Goal: Information Seeking & Learning: Learn about a topic

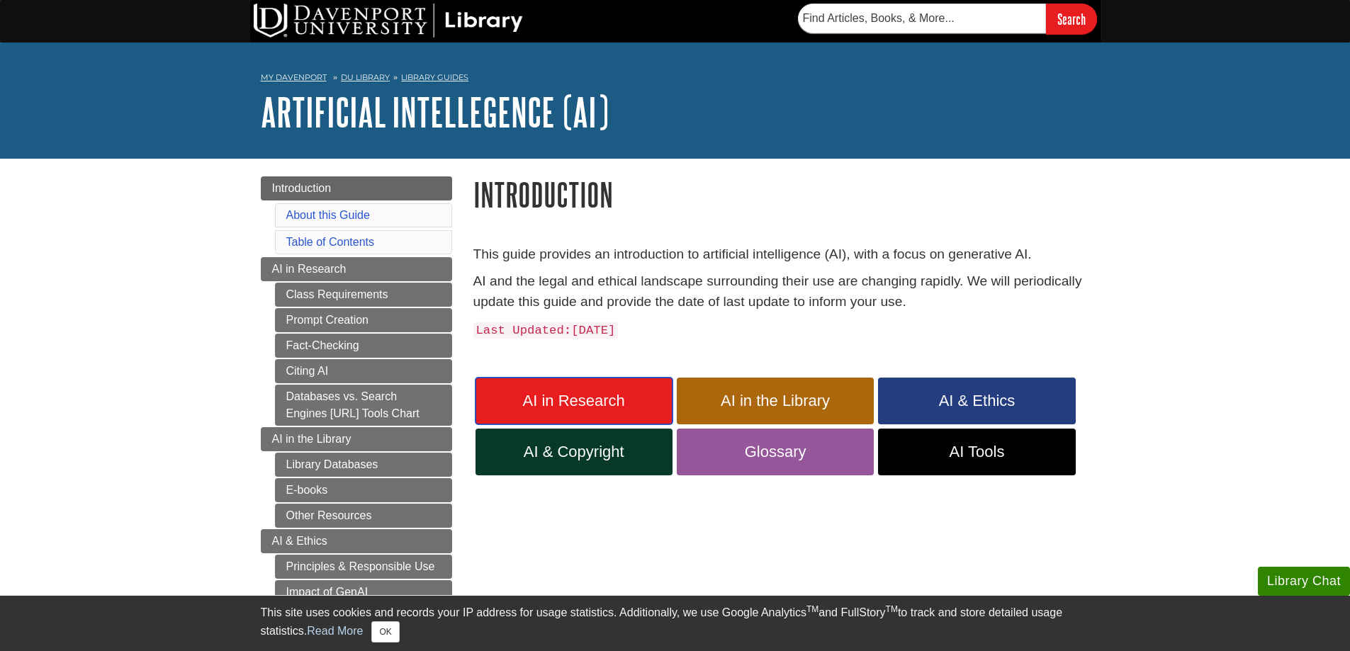
click at [598, 399] on span "AI in Research" at bounding box center [574, 401] width 176 height 18
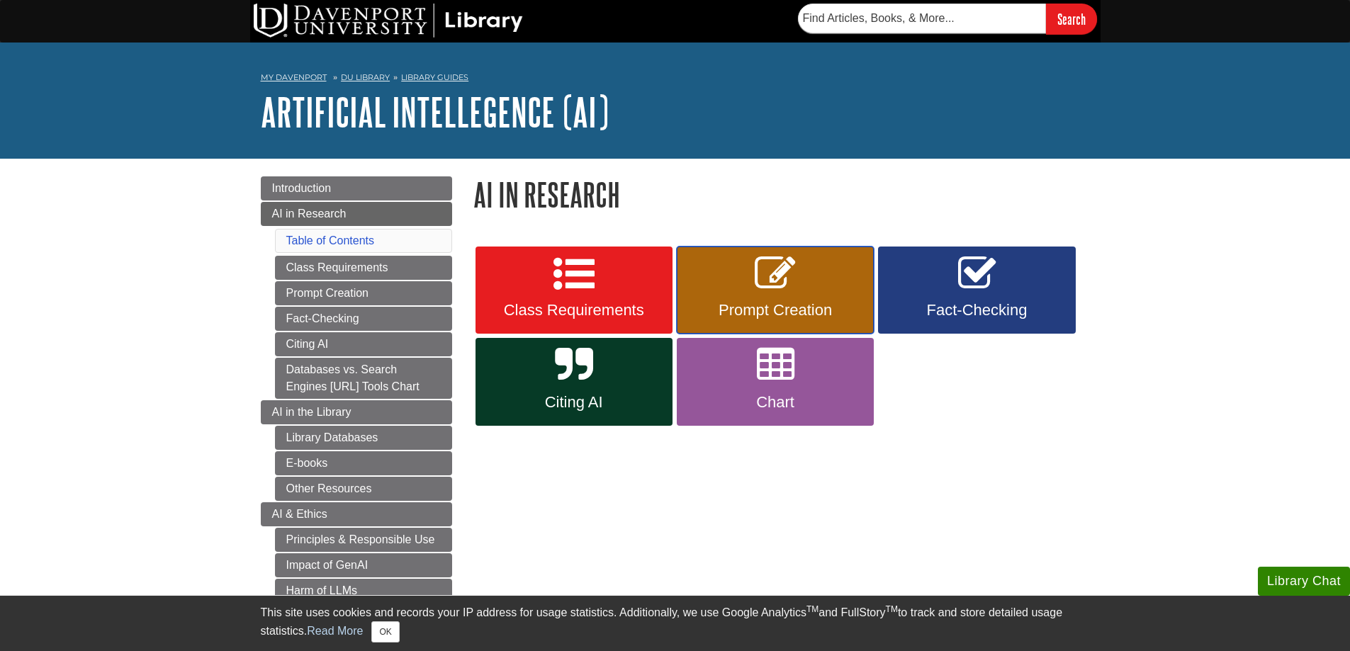
click at [776, 296] on link "Prompt Creation" at bounding box center [775, 291] width 197 height 88
click at [816, 380] on link "Chart" at bounding box center [775, 382] width 197 height 88
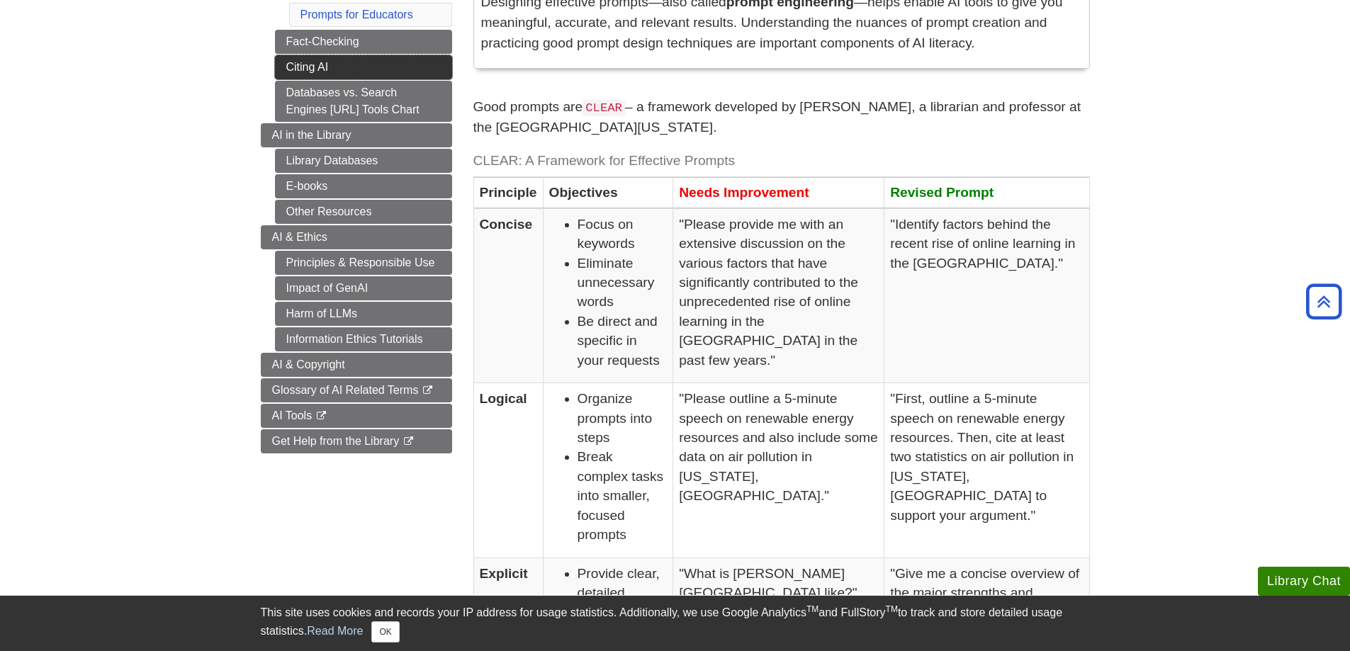
scroll to position [354, 0]
